Goal: Information Seeking & Learning: Compare options

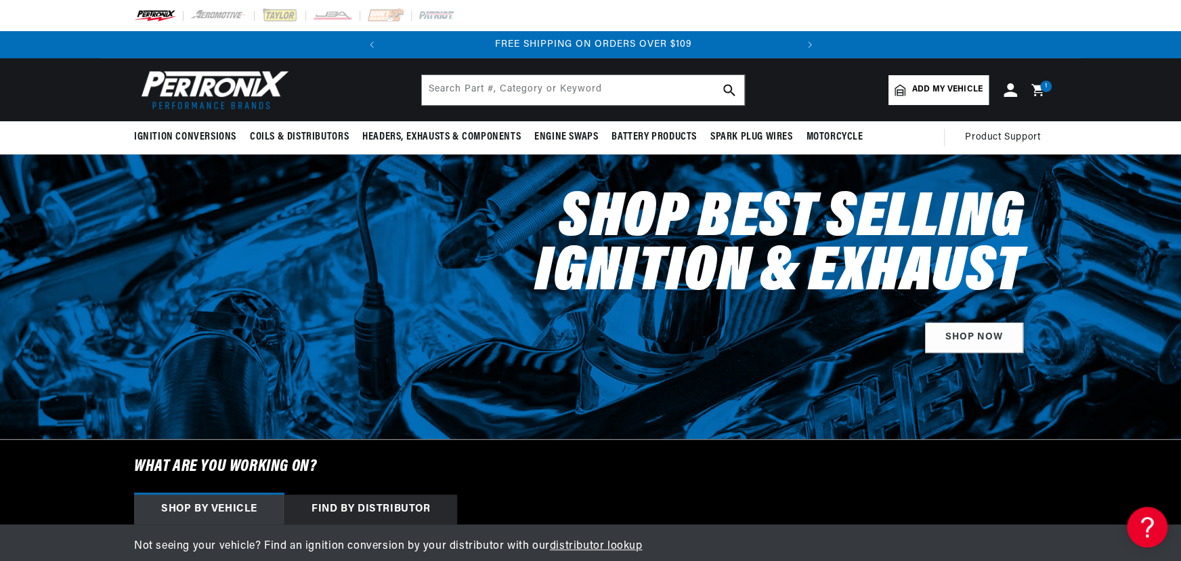
scroll to position [0, 411]
click at [514, 89] on input "text" at bounding box center [583, 90] width 322 height 30
type input "11196"
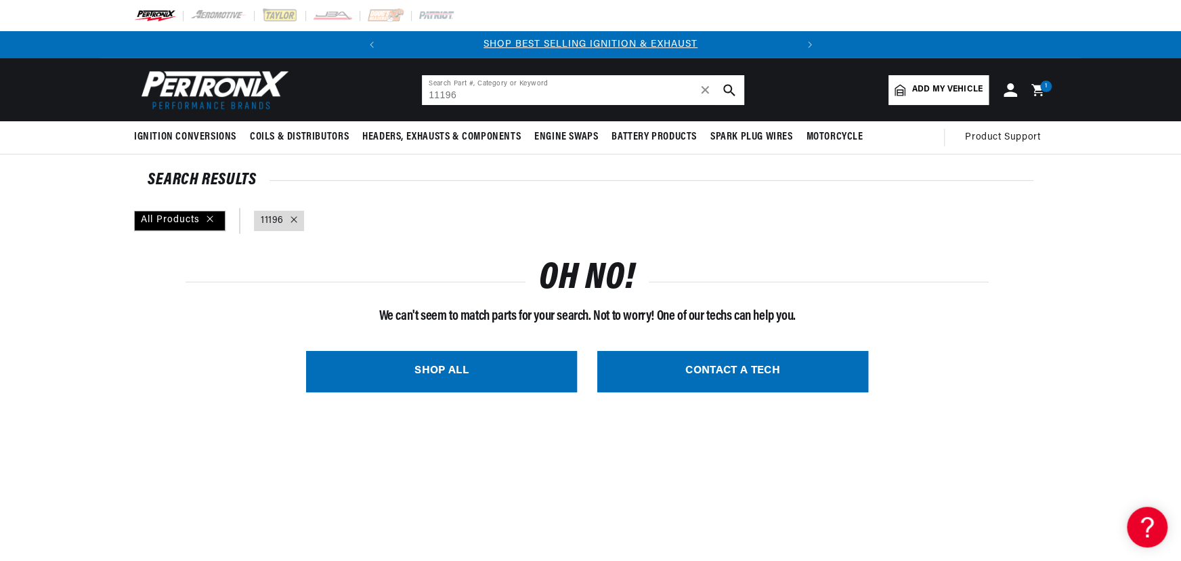
drag, startPoint x: 533, startPoint y: 91, endPoint x: 308, endPoint y: 74, distance: 225.6
click at [312, 75] on header "BETTER SEARCH RESULTS Add your vehicle's year, make, and model to find parts be…" at bounding box center [590, 89] width 981 height 63
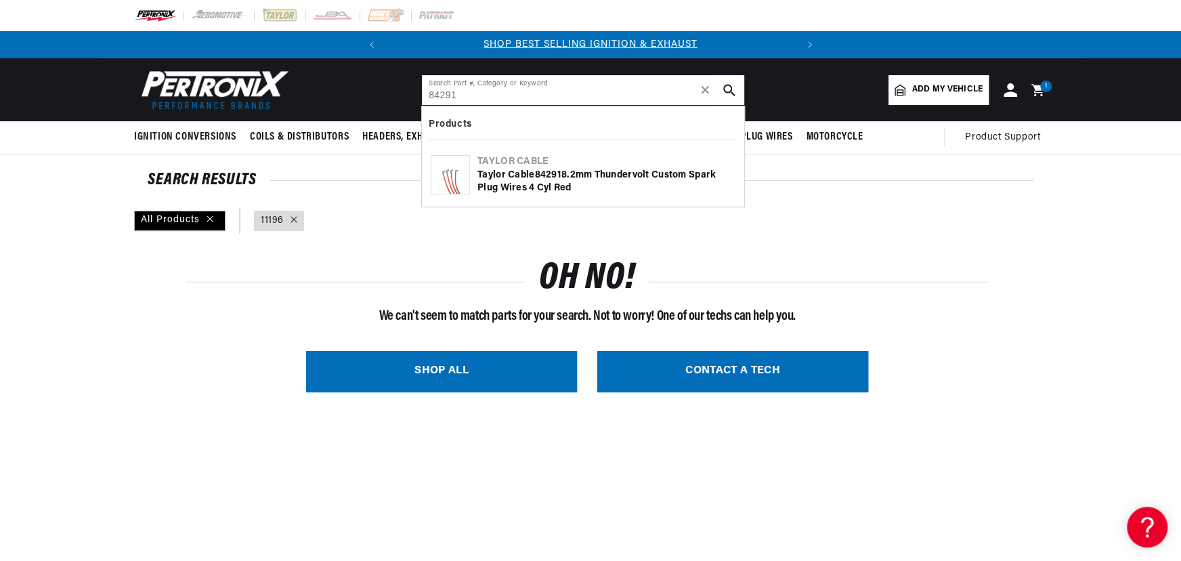
type input "84291"
click at [542, 188] on div "Taylor Cable 84291 8.2mm Thundervolt Custom Spark Plug Wires 4 cyl red" at bounding box center [607, 182] width 258 height 26
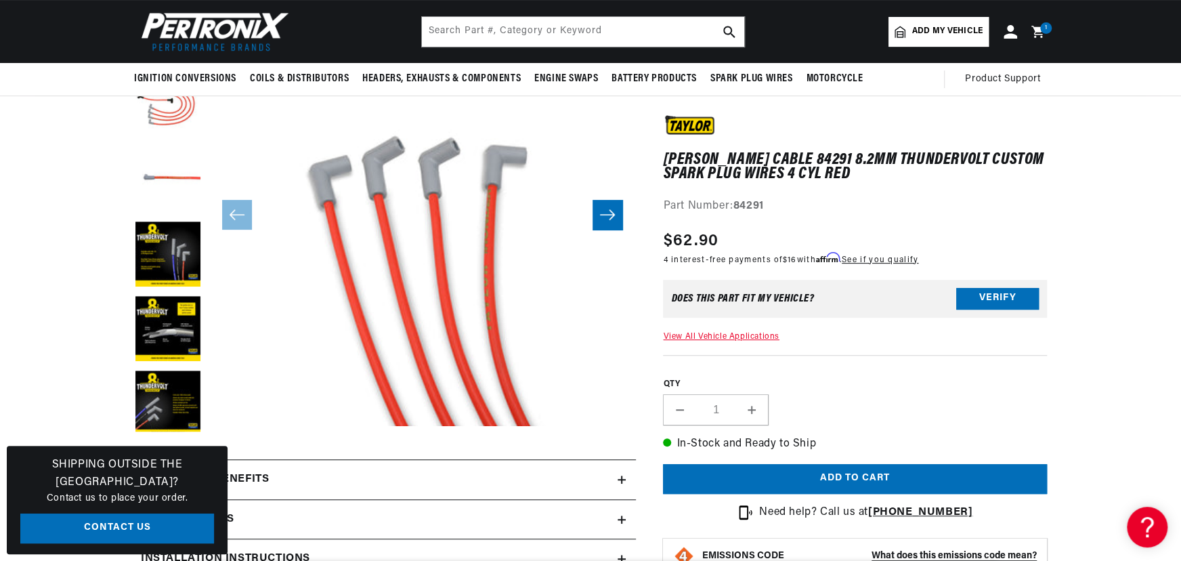
scroll to position [184, 0]
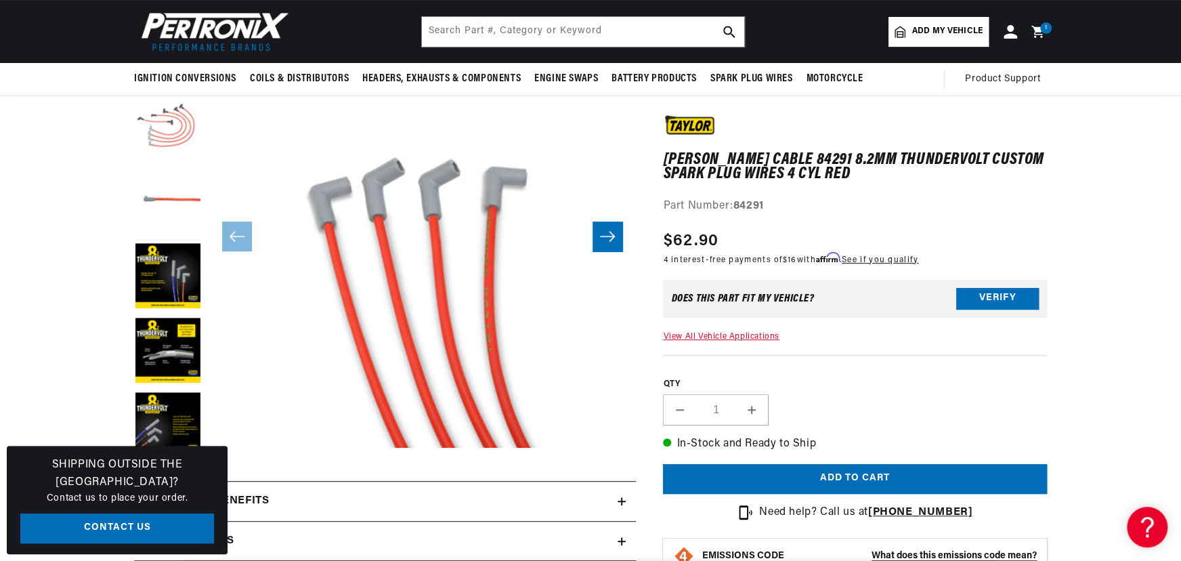
click at [178, 127] on button "Load image 2 in gallery view" at bounding box center [168, 128] width 68 height 68
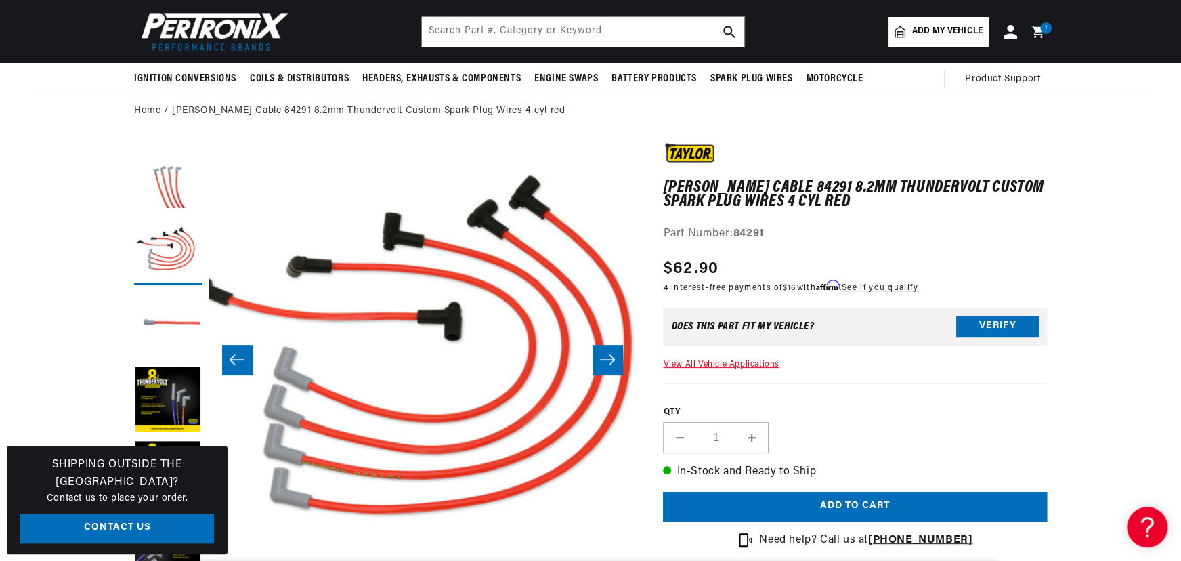
scroll to position [0, 0]
click at [503, 39] on input "text" at bounding box center [583, 32] width 322 height 30
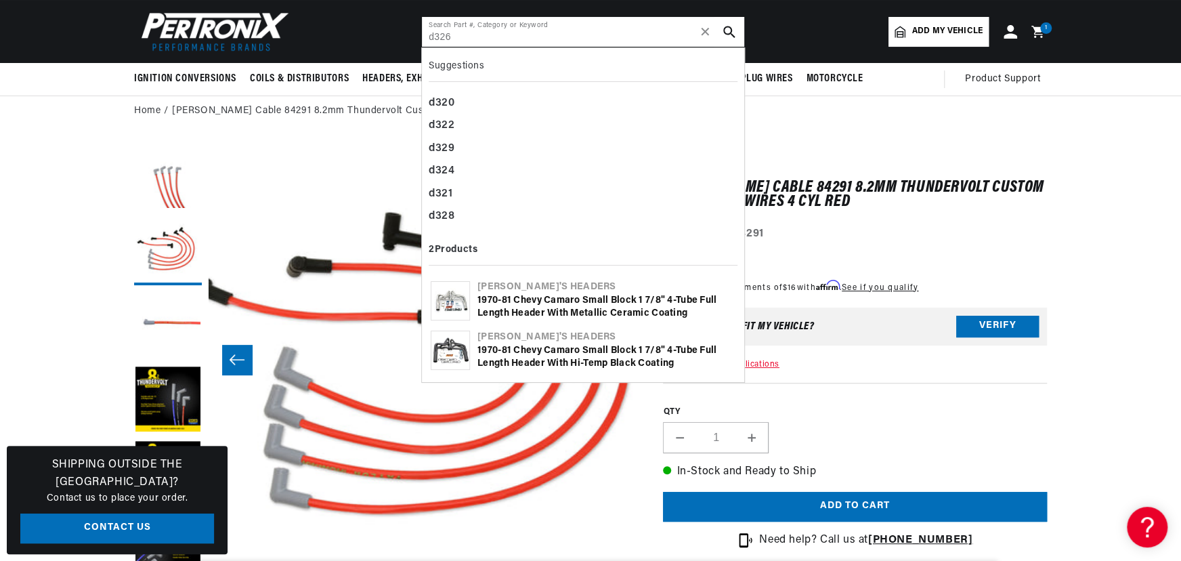
scroll to position [0, 411]
type input "d326"
click at [560, 305] on div "1970-81 Chevy Camaro Small Block 1 7/8" 4-Tube Full Length Header with Metallic…" at bounding box center [607, 307] width 258 height 26
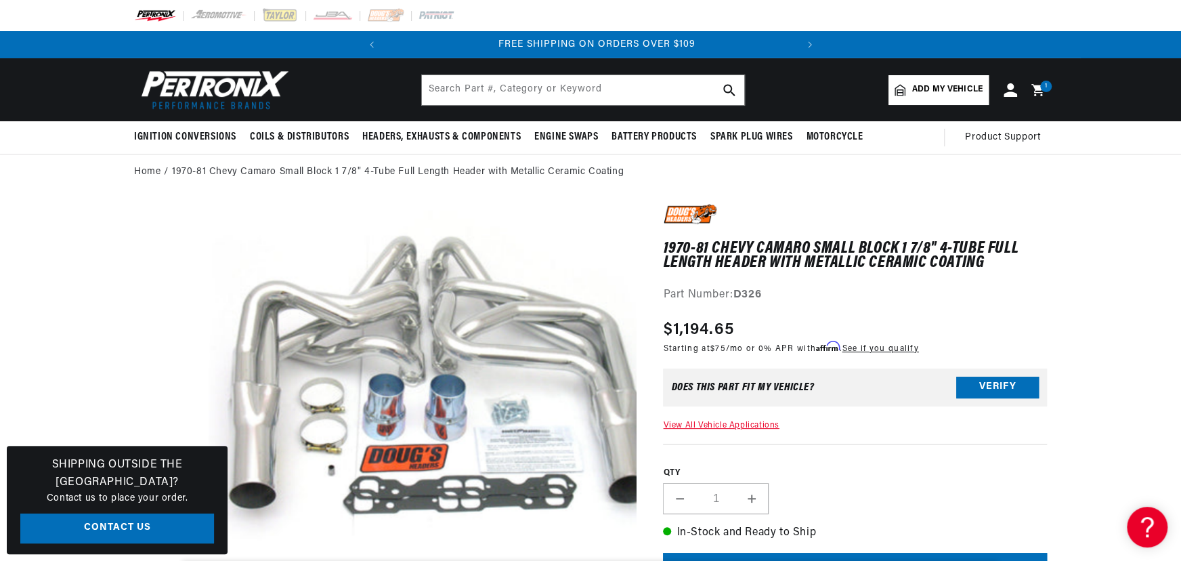
scroll to position [0, 411]
click at [499, 85] on input "text" at bounding box center [583, 90] width 322 height 30
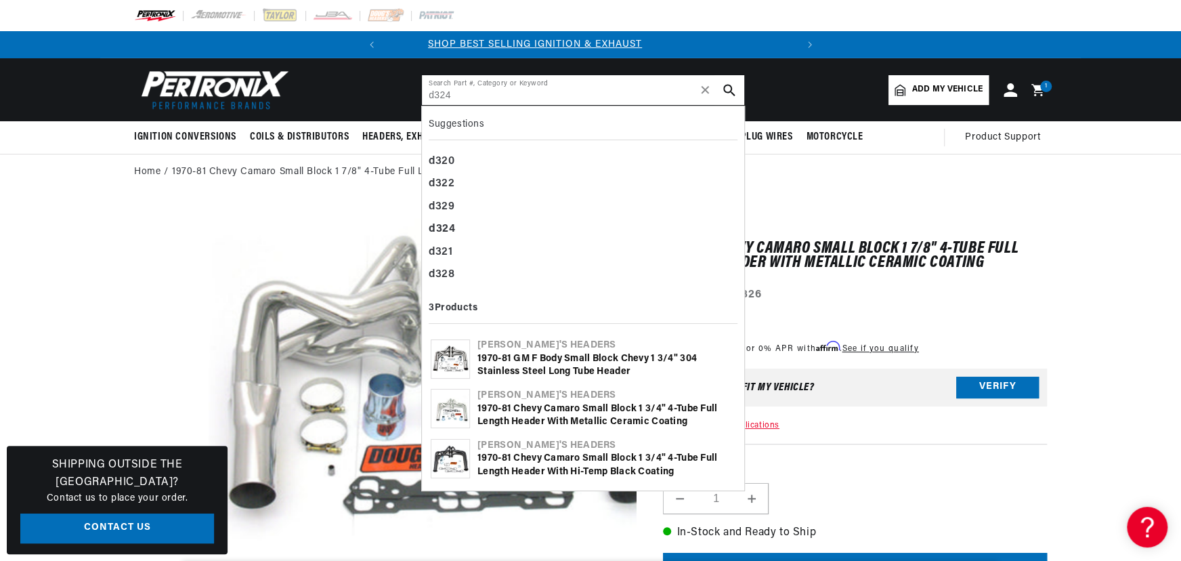
scroll to position [0, 5]
type input "d324"
click at [560, 362] on div "1970-81 GM F Body Small Block Chevy 1 3/4" 304 Stainless Steel Long Tube Header" at bounding box center [607, 365] width 258 height 26
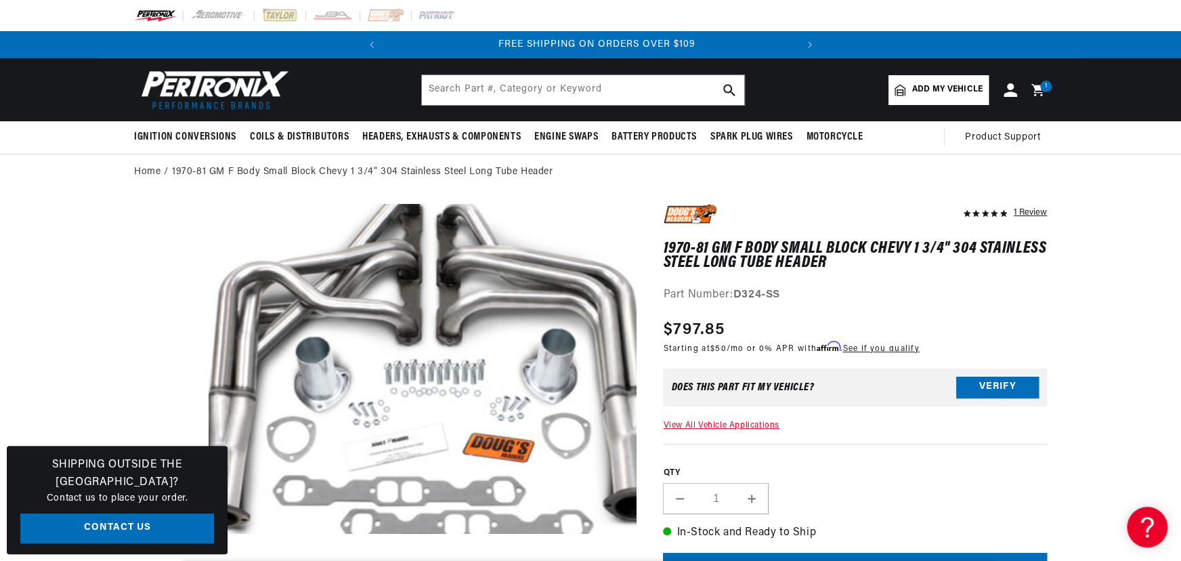
scroll to position [0, 411]
click at [528, 81] on input "text" at bounding box center [583, 90] width 322 height 30
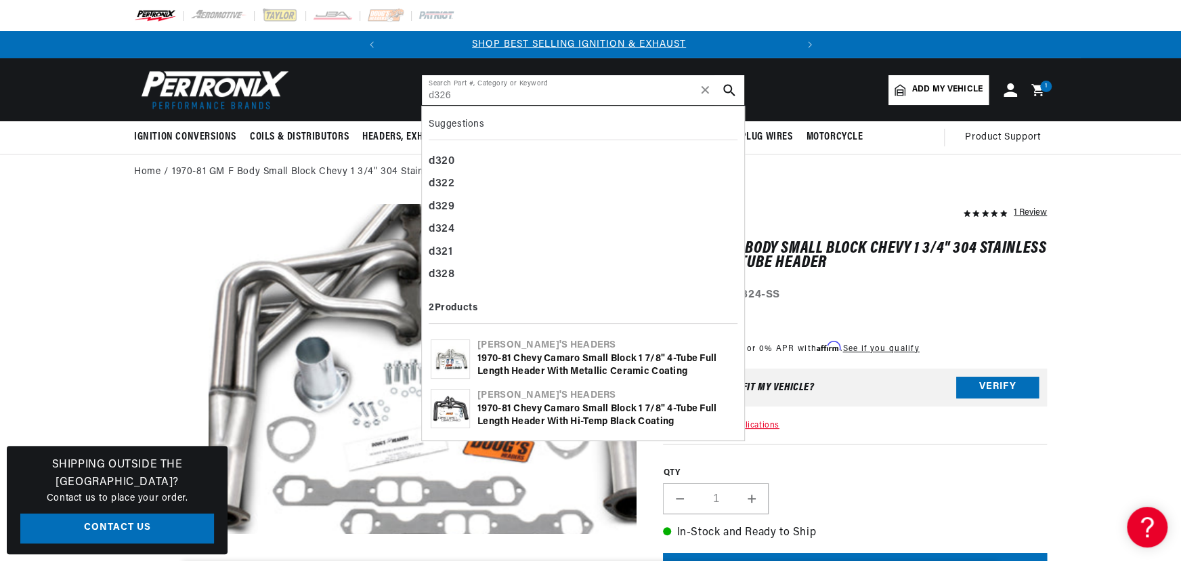
scroll to position [0, 0]
type input "d326"
click at [524, 359] on div "1970-81 Chevy Camaro Small Block 1 7/8" 4-Tube Full Length Header with Metallic…" at bounding box center [607, 365] width 258 height 26
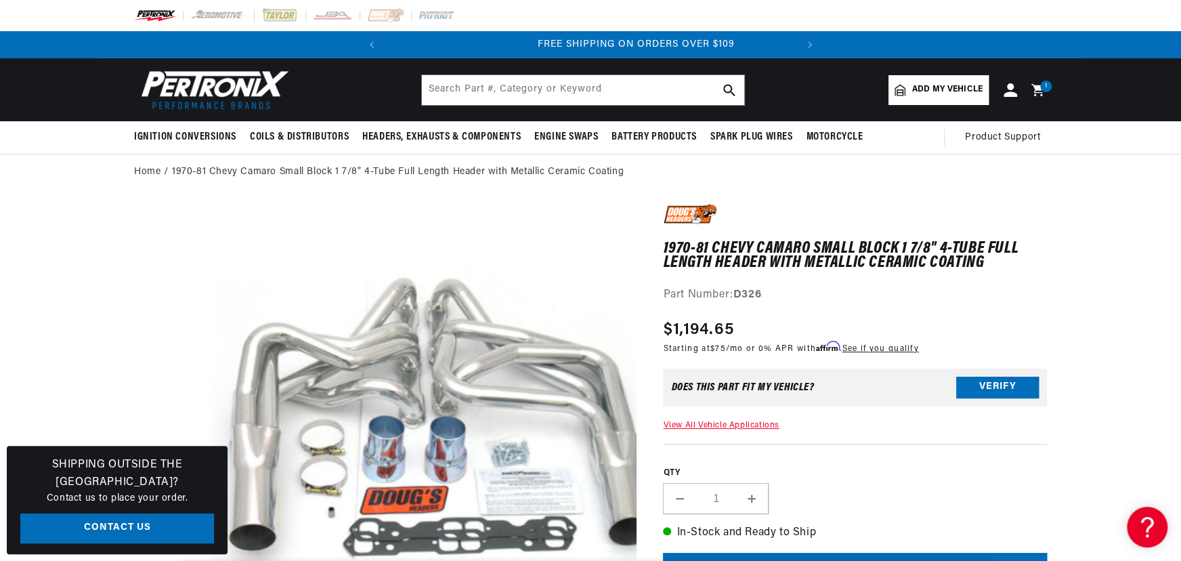
scroll to position [0, 411]
click at [471, 86] on input "text" at bounding box center [583, 90] width 322 height 30
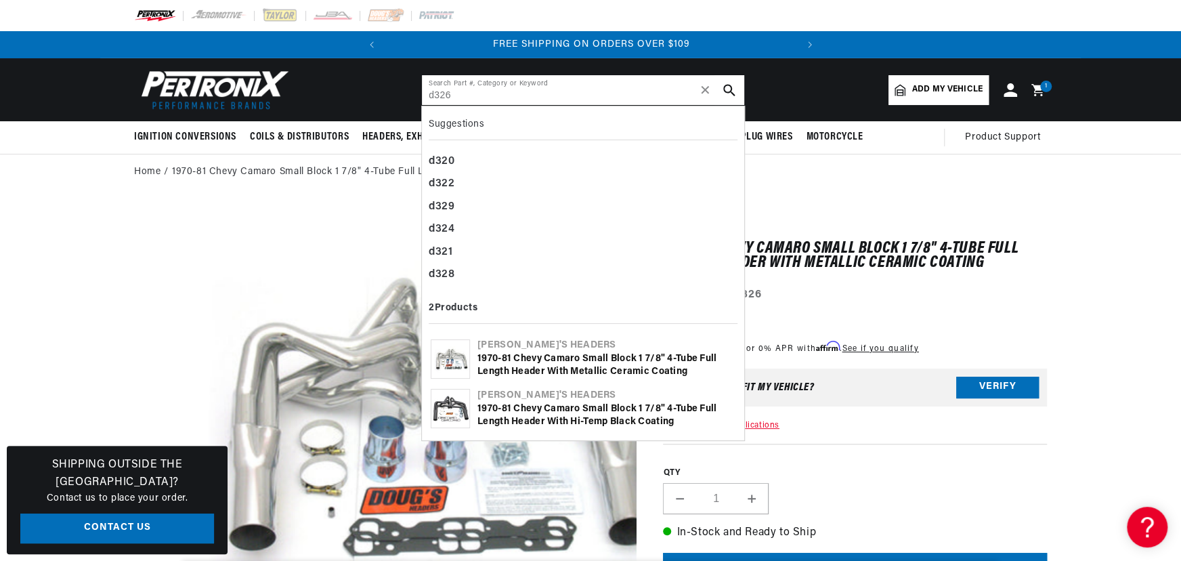
type input "d326"
click at [530, 414] on div "1970-81 Chevy Camaro Small Block 1 7/8" 4-Tube Full Length Header with Hi-Temp …" at bounding box center [607, 415] width 258 height 26
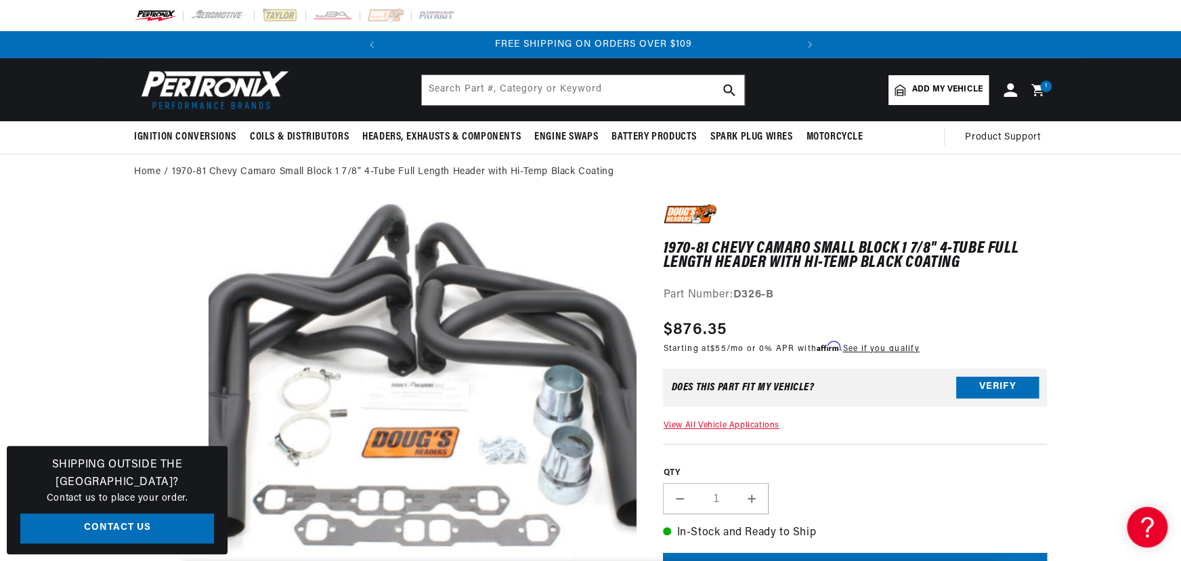
scroll to position [0, 411]
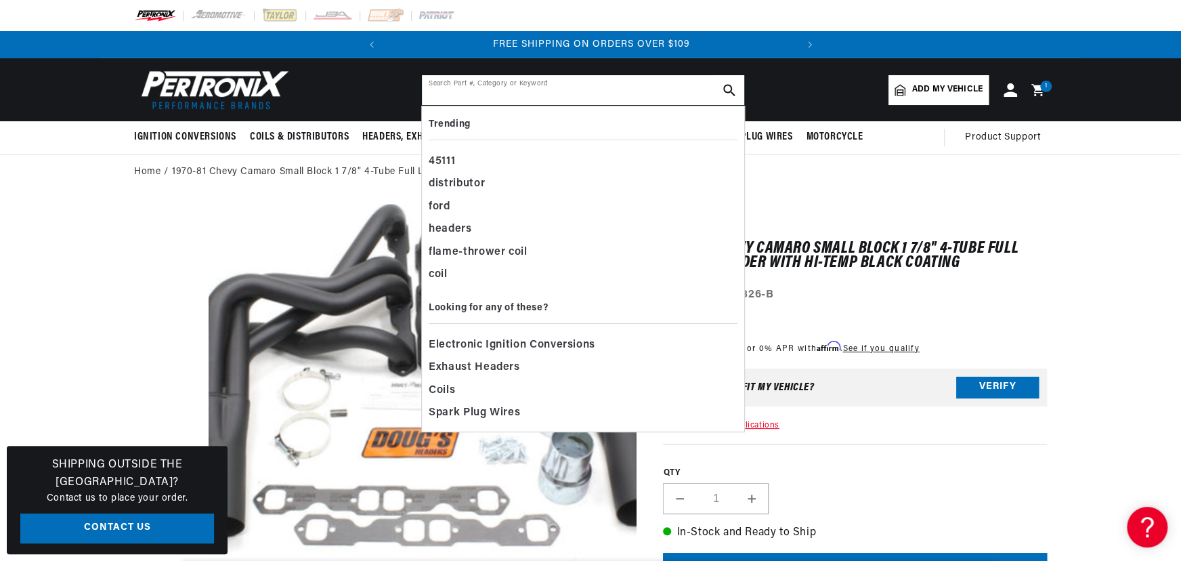
click at [535, 82] on input "text" at bounding box center [583, 90] width 322 height 30
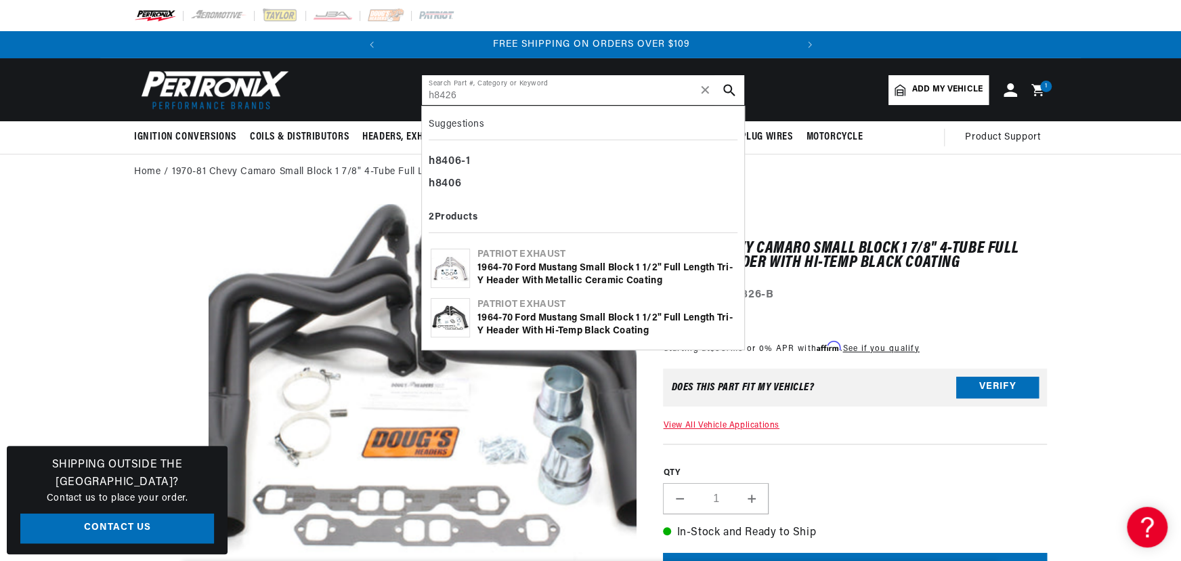
type input "h8426"
click at [547, 271] on div "1964-70 Ford Mustang Small Block 1 1/2" Full Length Tri-Y Header with Metallic …" at bounding box center [607, 274] width 258 height 26
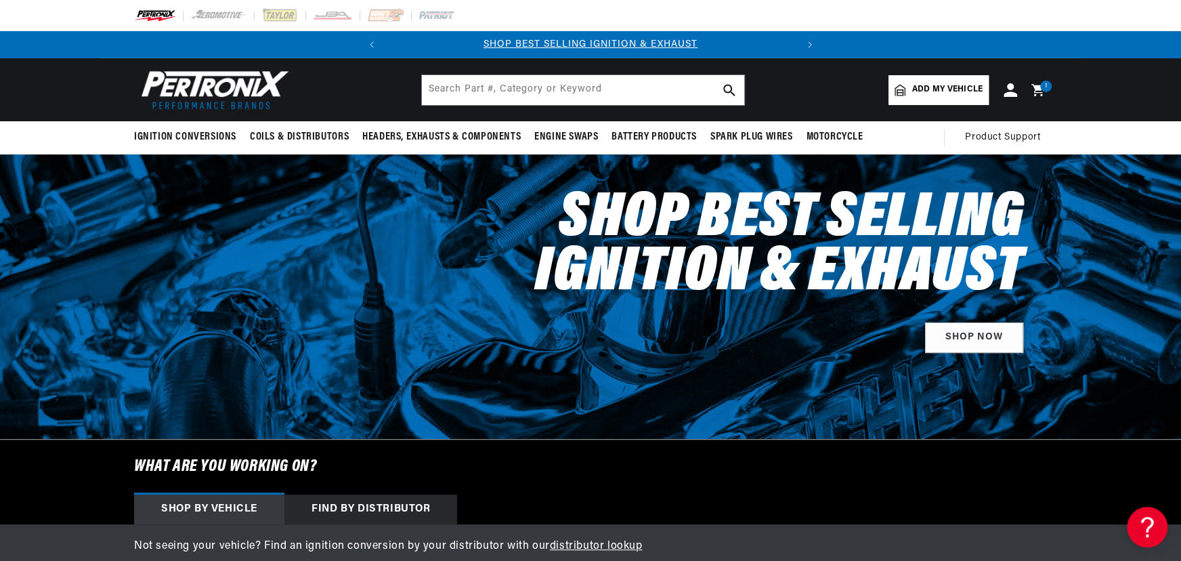
scroll to position [0, 411]
click at [505, 99] on input "text" at bounding box center [583, 90] width 322 height 30
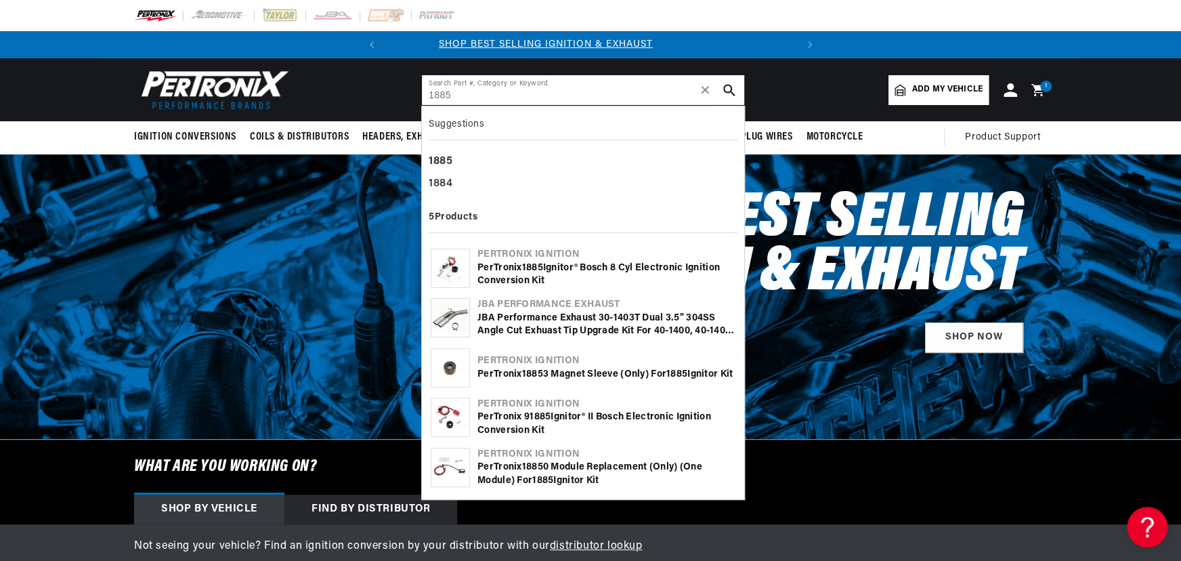
scroll to position [0, 0]
type input "1885"
click at [505, 270] on div "PerTronix 1885 Ignitor® Bosch 8 cyl Electronic Ignition Conversion Kit" at bounding box center [607, 274] width 258 height 26
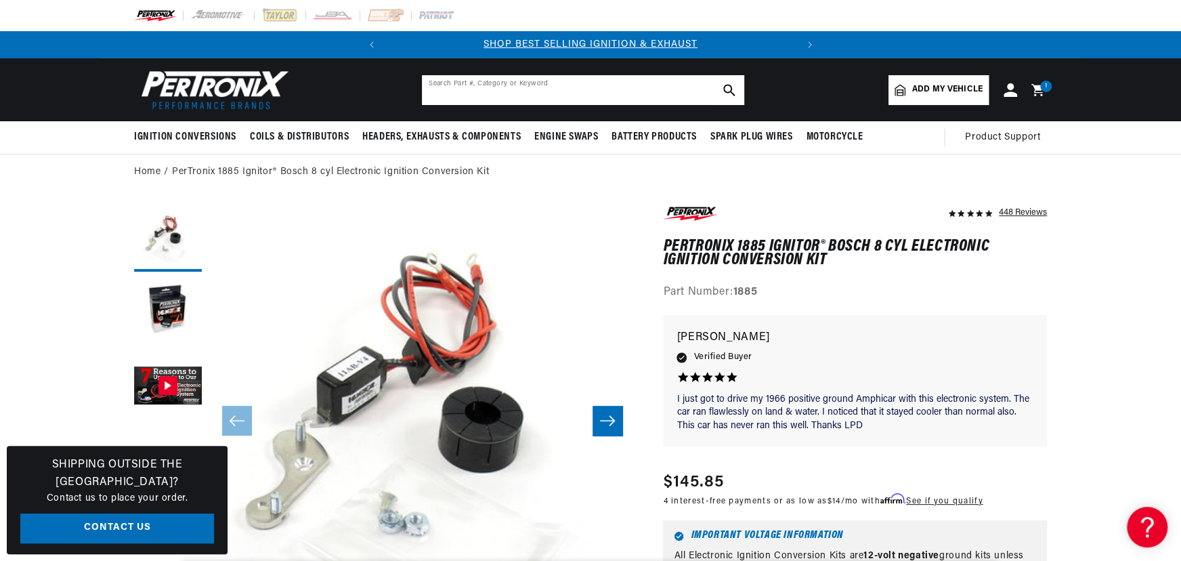
click at [541, 93] on input "text" at bounding box center [583, 90] width 322 height 30
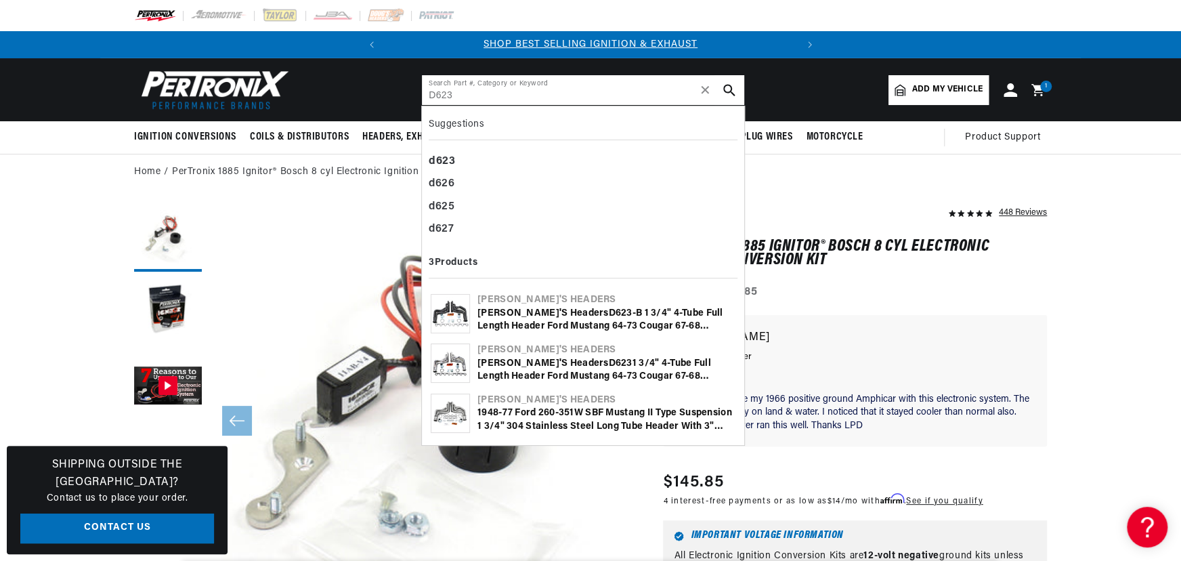
type input "D623"
click at [526, 357] on div "Doug's Headers D623 1 3/4" 4-Tube Full Length Header Ford Mustang 64-73 Cougar …" at bounding box center [607, 370] width 258 height 26
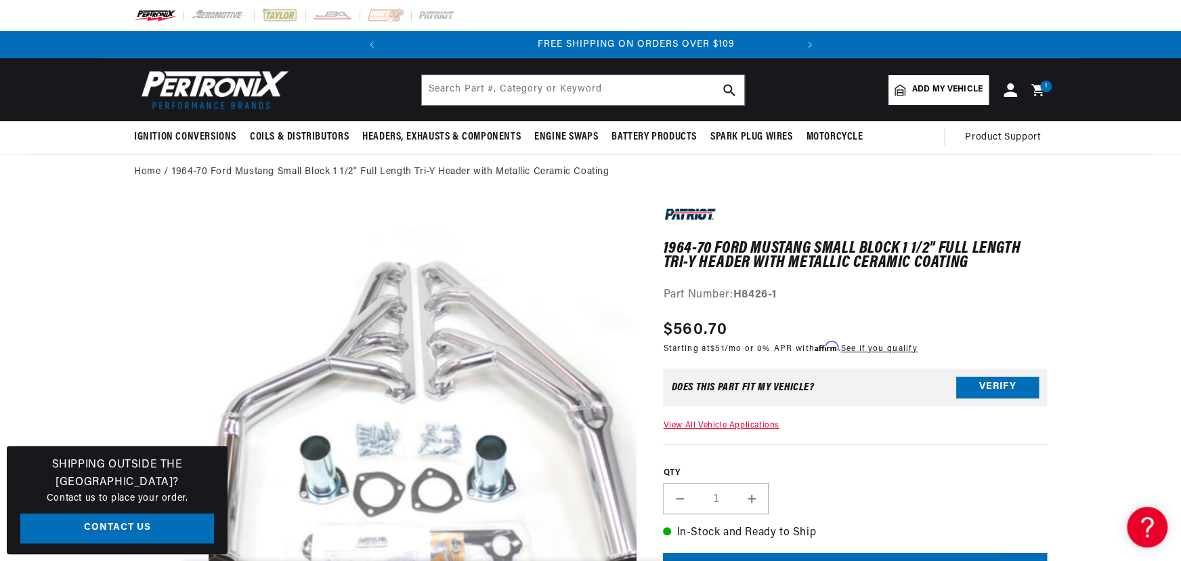
scroll to position [0, 411]
